Goal: Information Seeking & Learning: Learn about a topic

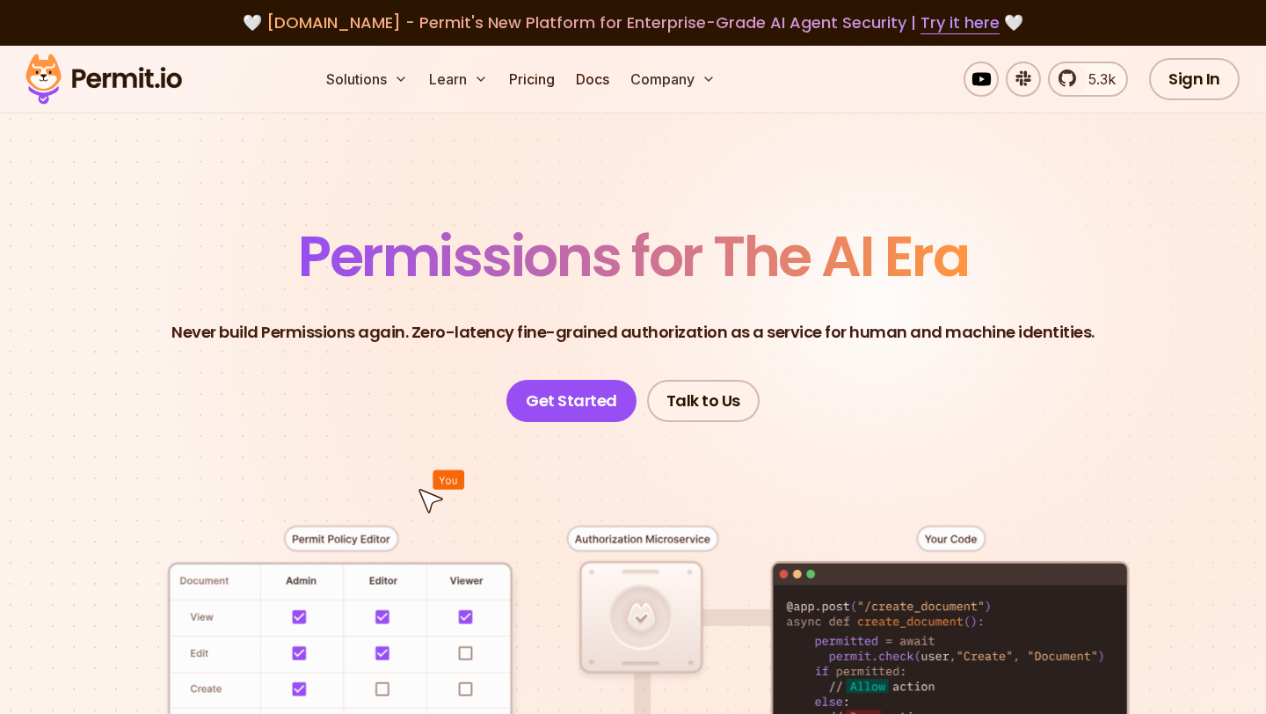
scroll to position [513, 0]
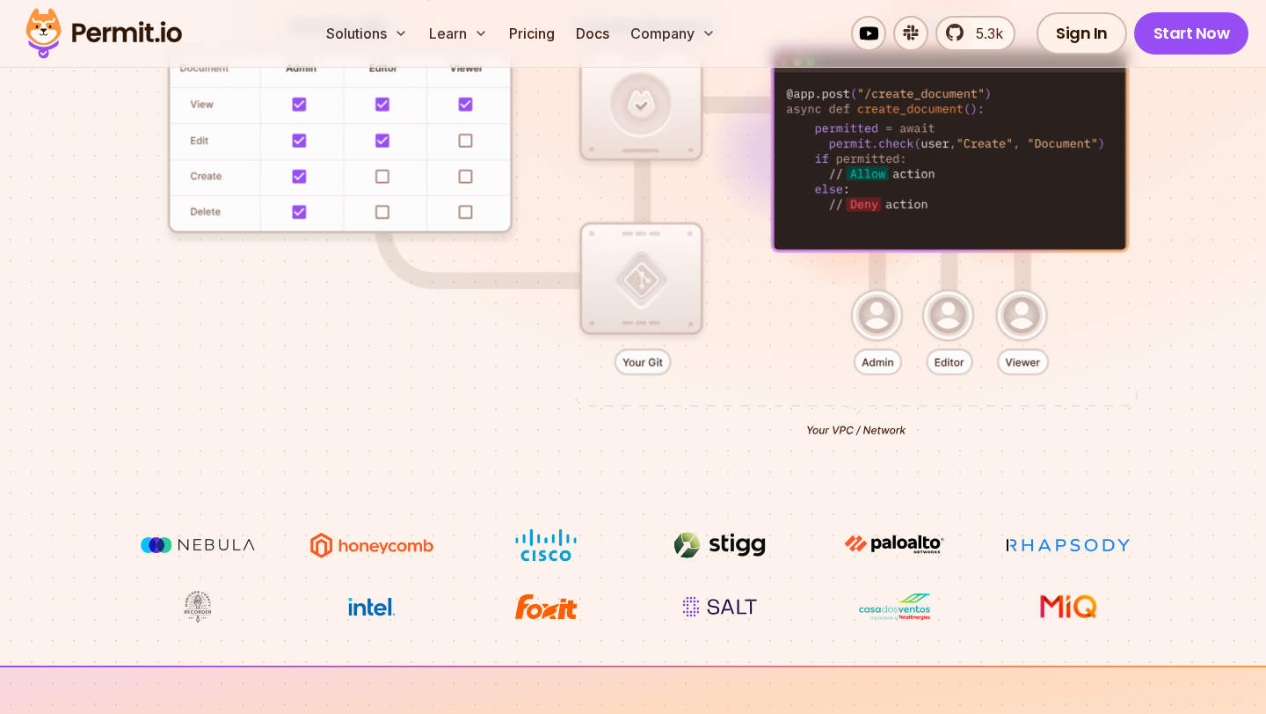
click at [299, 135] on div at bounding box center [633, 218] width 1182 height 619
click at [299, 141] on div at bounding box center [633, 218] width 1182 height 619
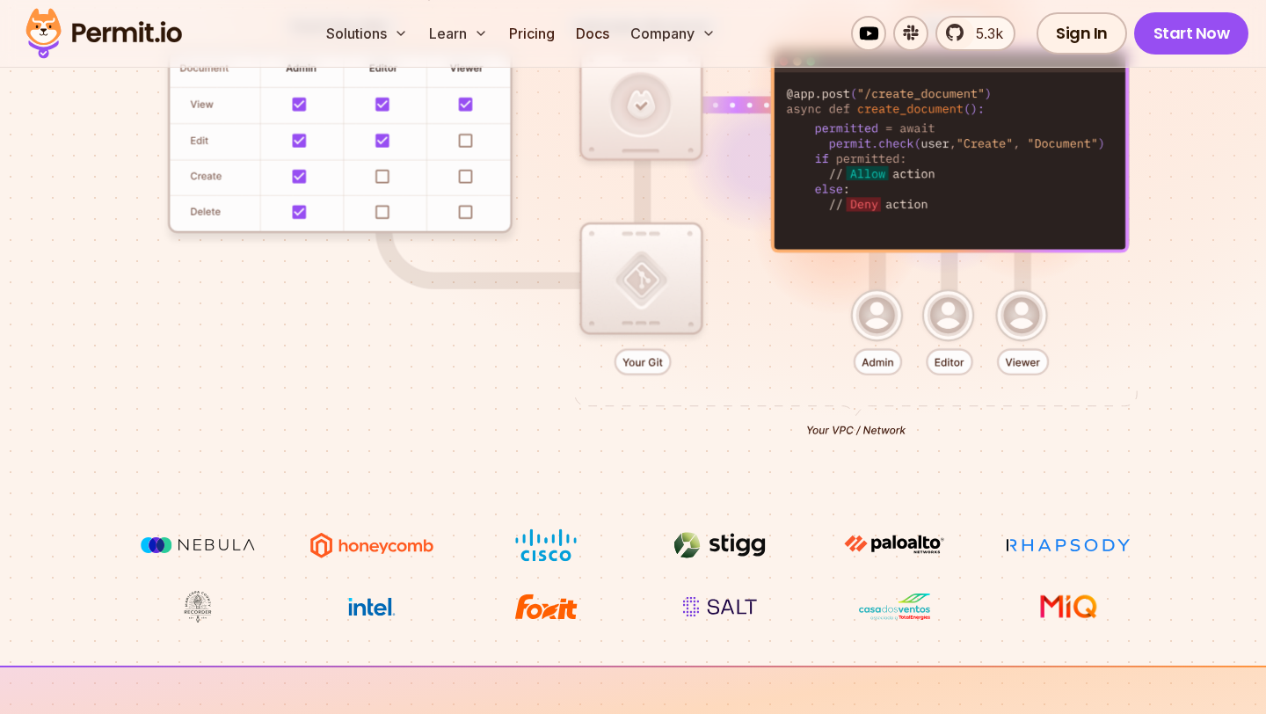
click at [299, 141] on div at bounding box center [633, 218] width 1182 height 619
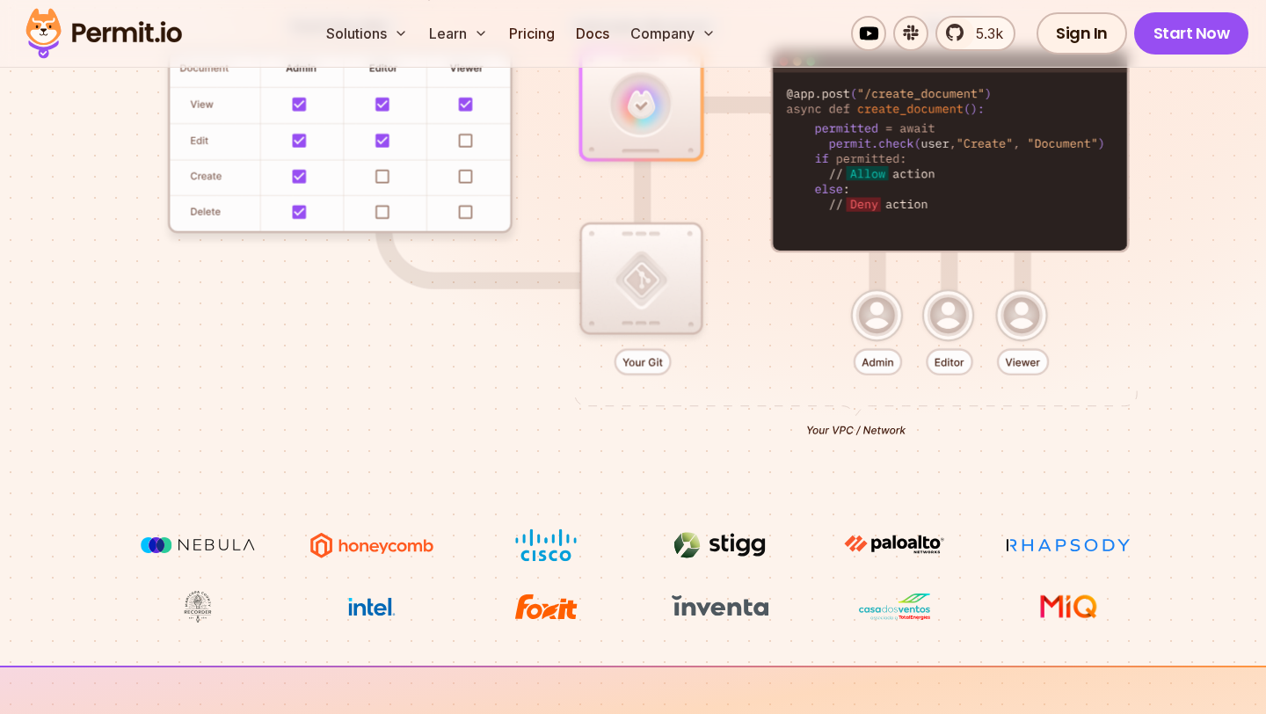
scroll to position [395, 0]
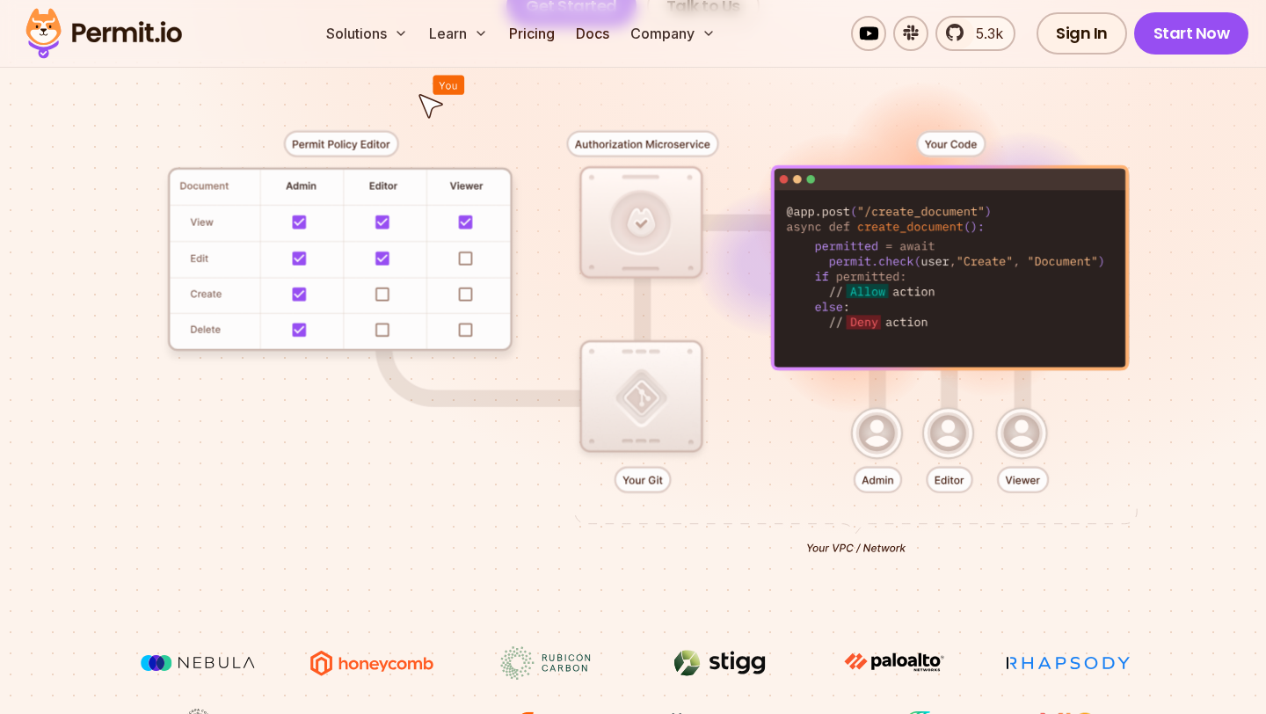
click at [655, 147] on div at bounding box center [633, 336] width 1182 height 619
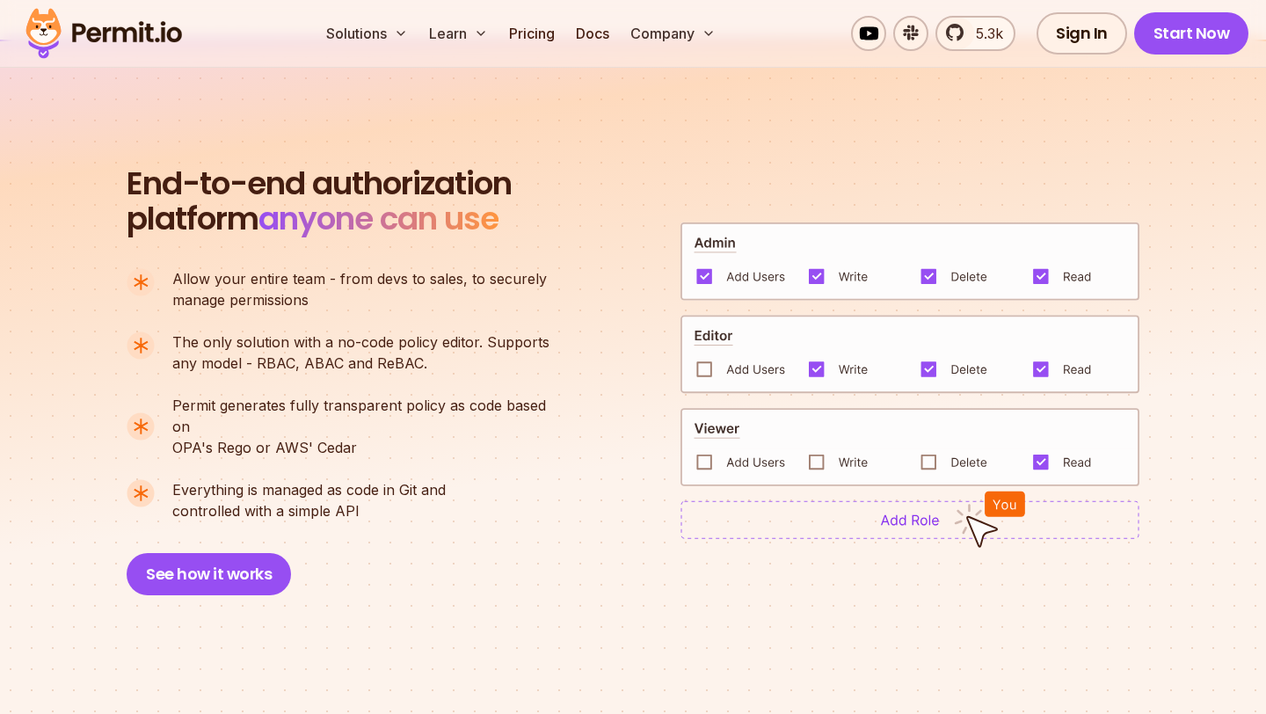
scroll to position [1139, 0]
click at [833, 520] on img at bounding box center [910, 518] width 459 height 39
click at [298, 534] on div "End-to-end authorization platform anyone can use A no-code authorization platfo…" at bounding box center [347, 379] width 440 height 429
click at [529, 27] on link "Pricing" at bounding box center [532, 33] width 60 height 35
